Goal: Find specific page/section: Find specific page/section

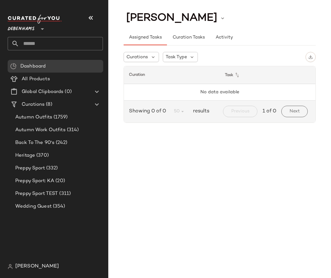
click at [40, 262] on div "[PERSON_NAME]" at bounding box center [58, 266] width 100 height 13
click at [38, 264] on span "[PERSON_NAME]" at bounding box center [37, 267] width 44 height 8
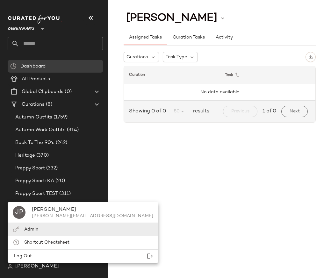
click at [48, 226] on div "Admin" at bounding box center [83, 229] width 151 height 13
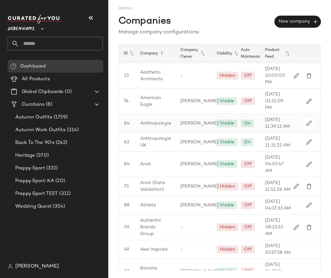
click at [153, 132] on div "Anthropologie" at bounding box center [155, 123] width 40 height 18
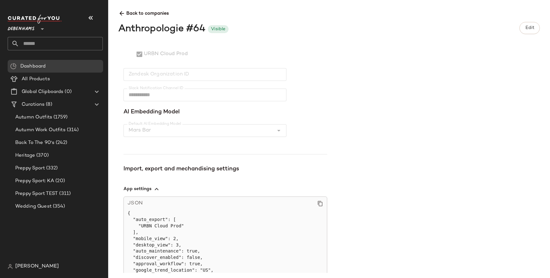
scroll to position [207, 0]
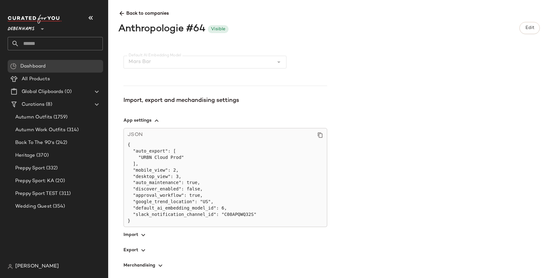
click at [134, 238] on span "button" at bounding box center [226, 234] width 204 height 15
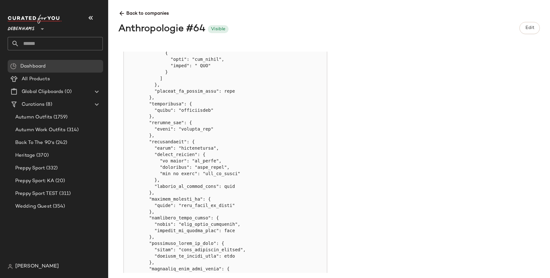
scroll to position [4143, 0]
